Goal: Use online tool/utility: Utilize a website feature to perform a specific function

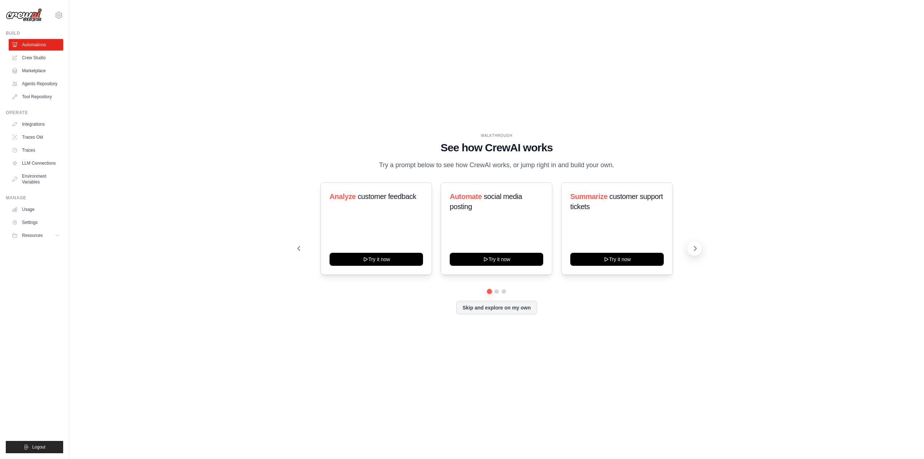
click at [699, 249] on icon at bounding box center [695, 248] width 7 height 7
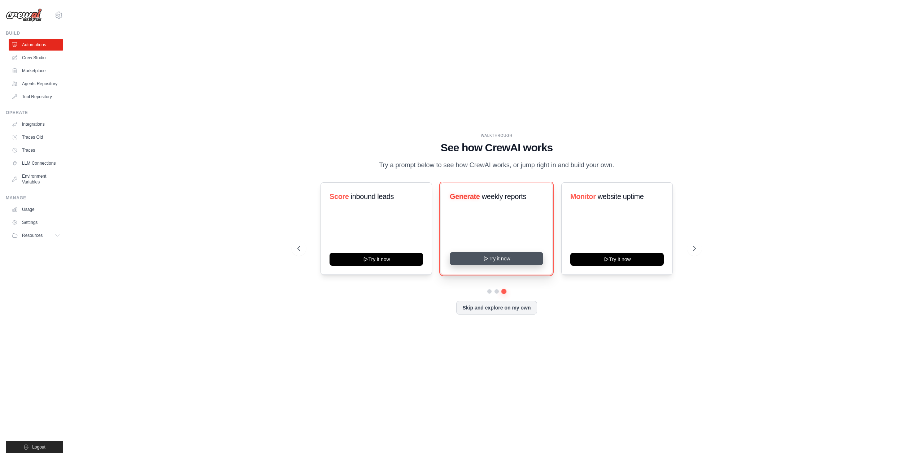
click at [515, 265] on button "Try it now" at bounding box center [497, 258] width 94 height 13
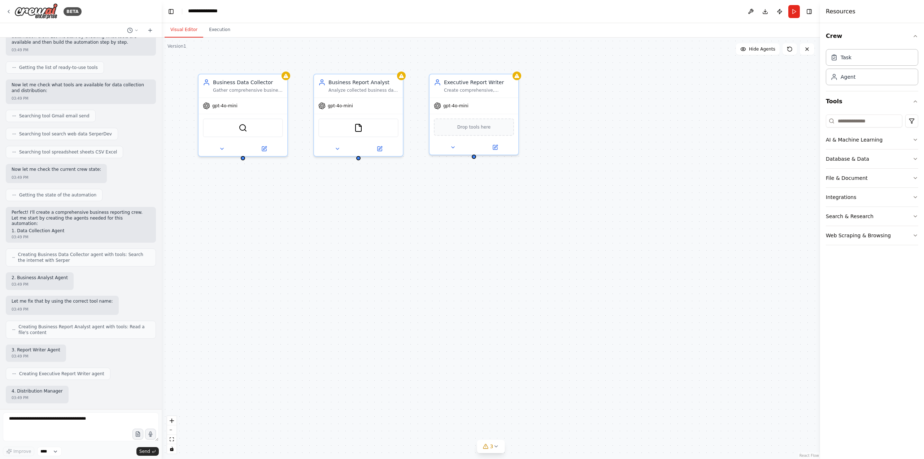
scroll to position [173, 0]
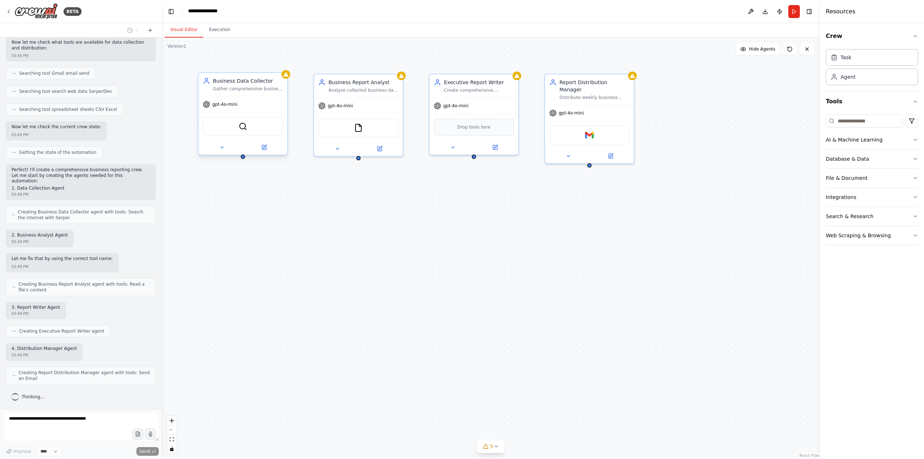
click at [238, 120] on div "SerperDevTool" at bounding box center [243, 126] width 89 height 28
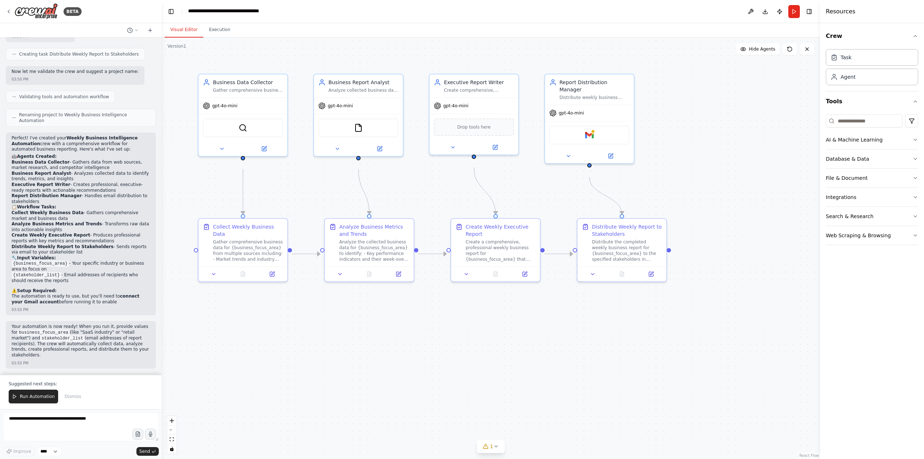
scroll to position [732, 0]
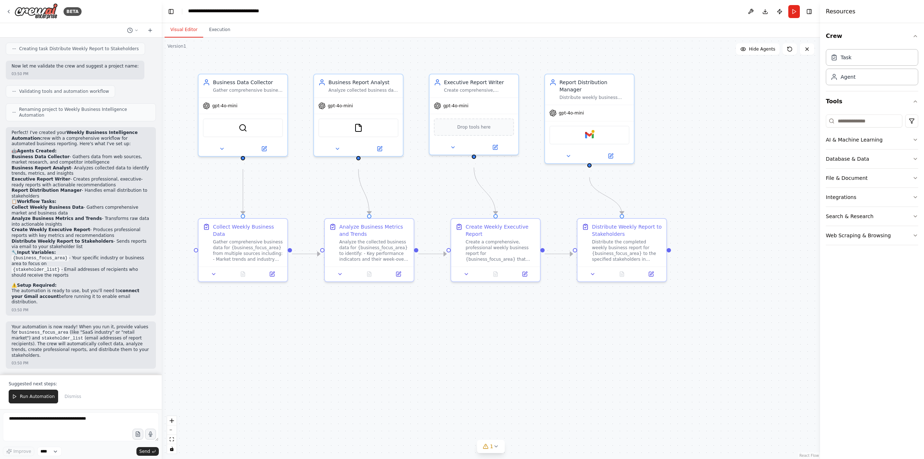
click at [261, 205] on div ".deletable-edge-delete-btn { width: 20px; height: 20px; border: 0px solid #ffff…" at bounding box center [491, 248] width 659 height 421
